Goal: Information Seeking & Learning: Learn about a topic

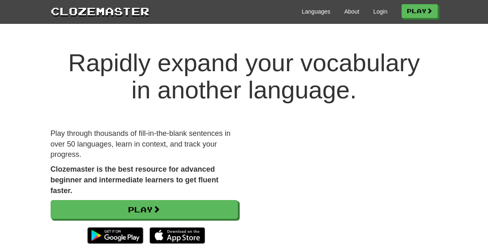
click at [438, 142] on video at bounding box center [343, 175] width 187 height 94
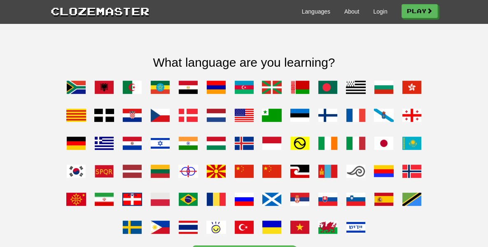
scroll to position [660, 0]
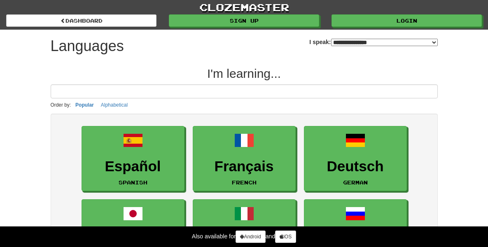
select select "*******"
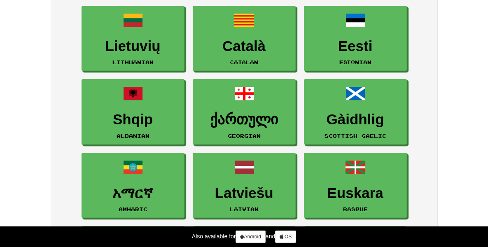
scroll to position [1147, 0]
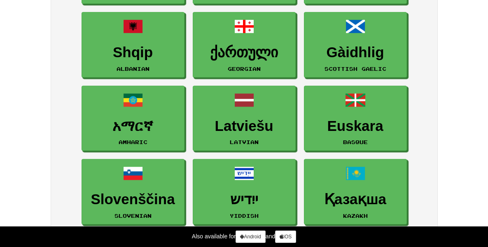
drag, startPoint x: 494, startPoint y: 170, endPoint x: 495, endPoint y: 179, distance: 9.5
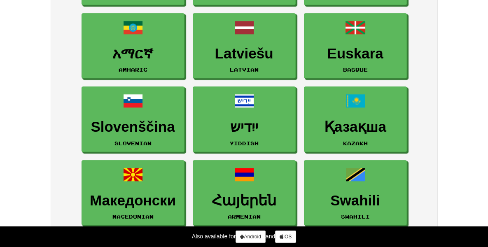
scroll to position [1464, 0]
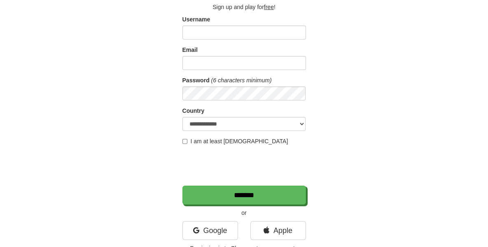
scroll to position [44, 0]
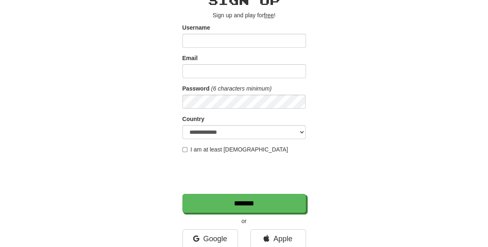
click at [240, 42] on input "Username" at bounding box center [244, 41] width 124 height 14
type input "**********"
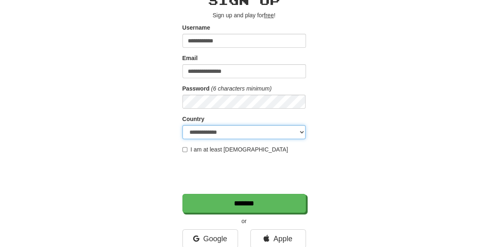
select select "**"
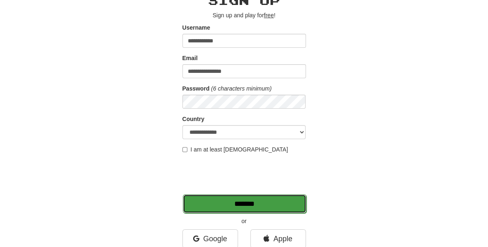
click at [221, 205] on input "*******" at bounding box center [245, 203] width 124 height 19
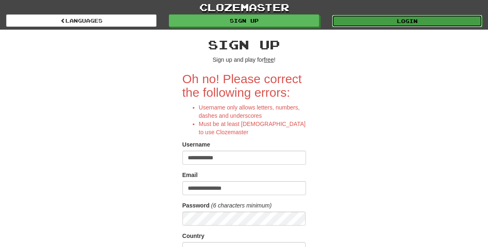
click at [357, 18] on link "Login" at bounding box center [407, 21] width 150 height 12
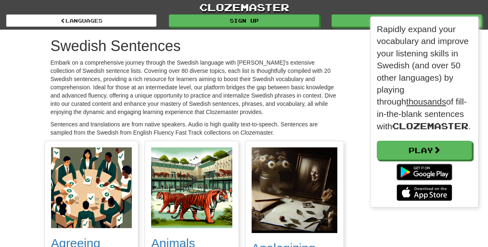
scroll to position [206, 108]
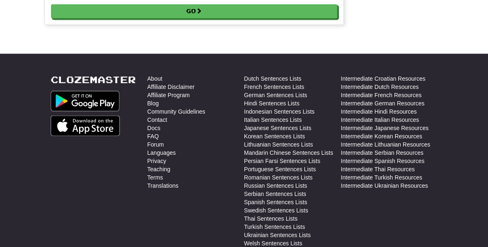
scroll to position [190, 108]
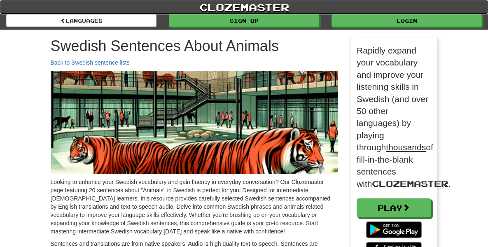
click at [222, 6] on link "clozemaster" at bounding box center [244, 7] width 488 height 14
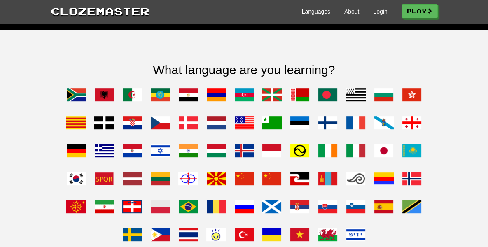
scroll to position [643, 0]
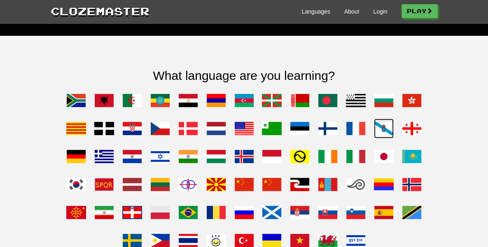
click at [374, 119] on span at bounding box center [384, 129] width 20 height 20
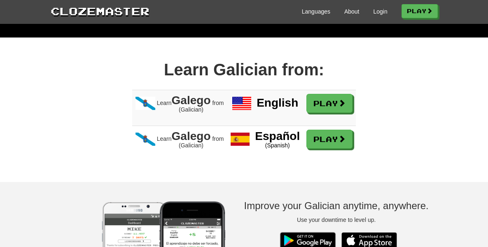
scroll to position [470, 0]
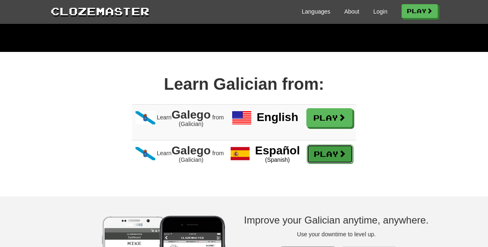
click at [332, 145] on link "Play" at bounding box center [330, 154] width 46 height 19
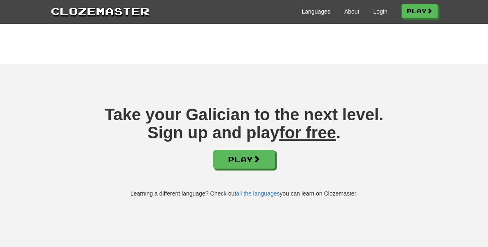
scroll to position [1114, 0]
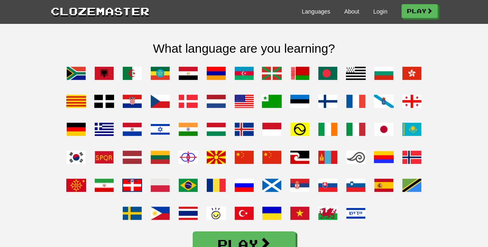
scroll to position [663, 0]
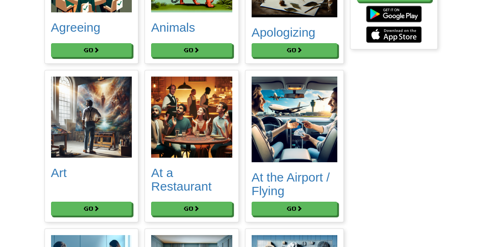
scroll to position [206, 108]
